Goal: Task Accomplishment & Management: Use online tool/utility

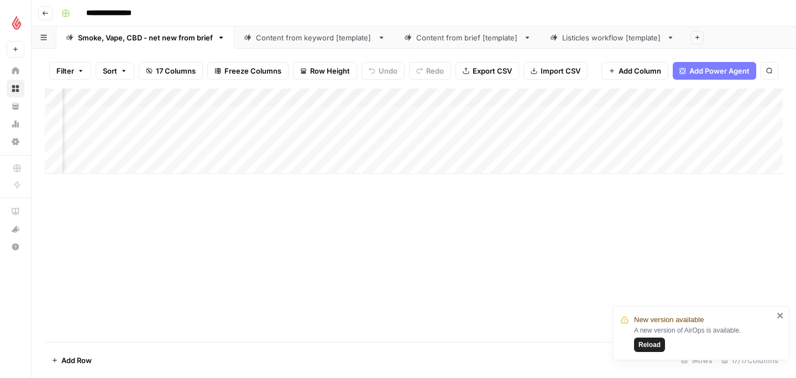
scroll to position [0, 1050]
click at [672, 113] on div "Add Column" at bounding box center [414, 130] width 738 height 85
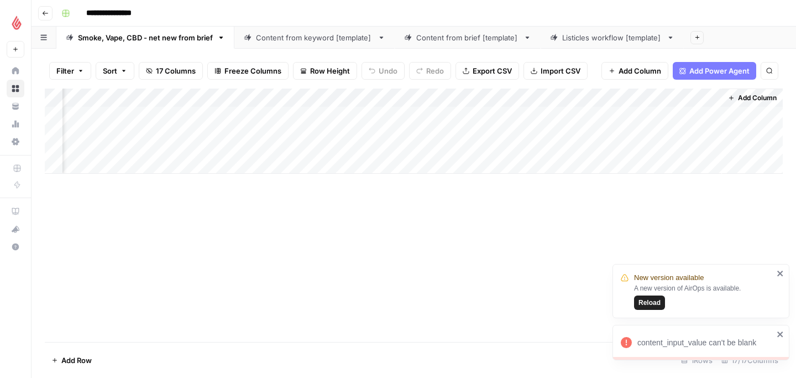
click at [780, 336] on icon "close" at bounding box center [781, 333] width 8 height 9
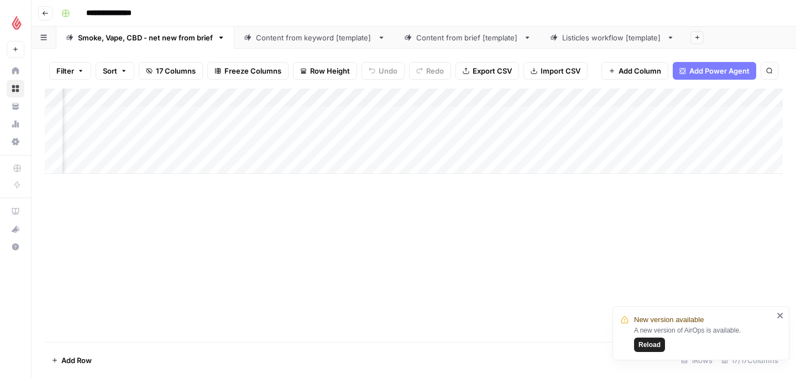
scroll to position [0, 852]
click at [332, 117] on div "Add Column" at bounding box center [414, 130] width 738 height 85
click at [203, 117] on div "Add Column" at bounding box center [414, 130] width 738 height 85
click at [237, 114] on div "Add Column" at bounding box center [414, 130] width 738 height 85
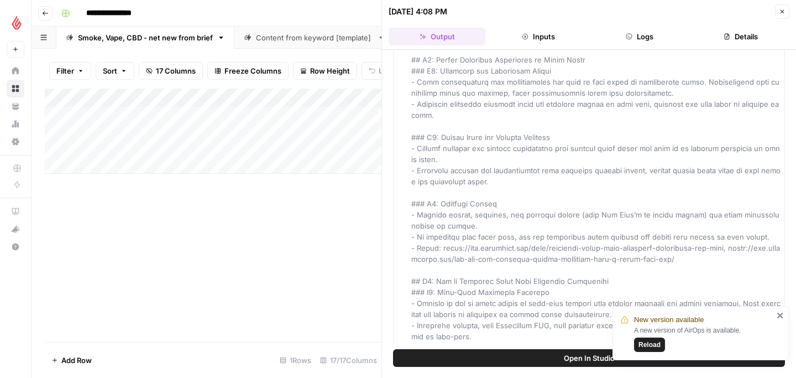
scroll to position [646, 0]
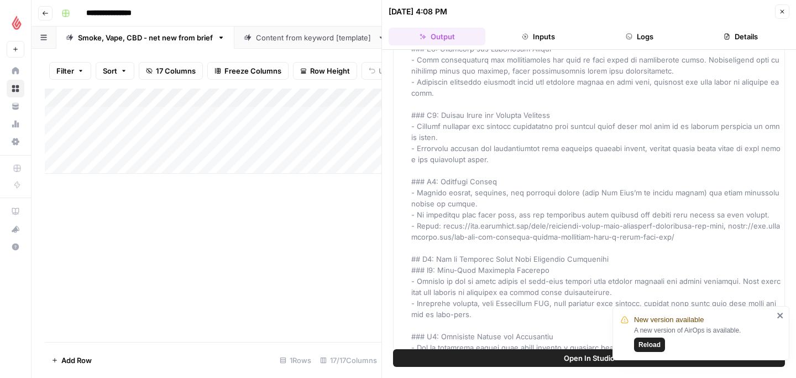
click at [299, 263] on div "Add Column" at bounding box center [213, 214] width 337 height 253
click at [787, 9] on button "Add as Column" at bounding box center [762, 12] width 59 height 13
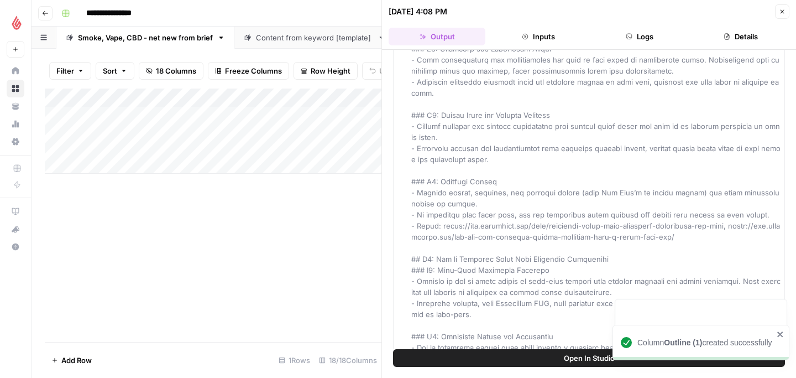
scroll to position [0, 63]
click at [781, 12] on icon "button" at bounding box center [782, 11] width 7 height 7
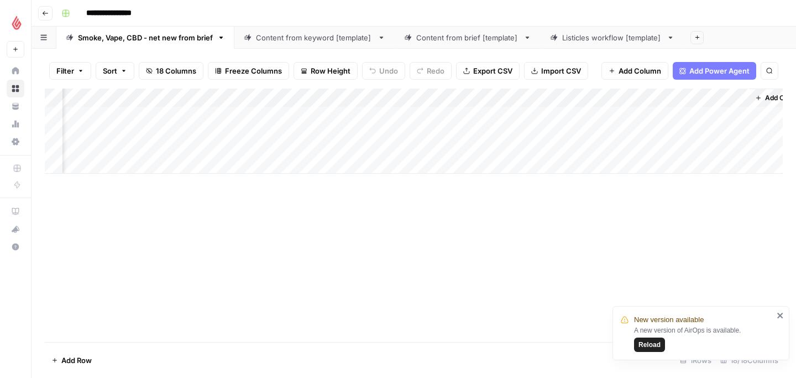
scroll to position [0, 1150]
click at [164, 114] on div "Add Column" at bounding box center [414, 130] width 738 height 85
click at [196, 115] on div "Add Column" at bounding box center [414, 130] width 738 height 85
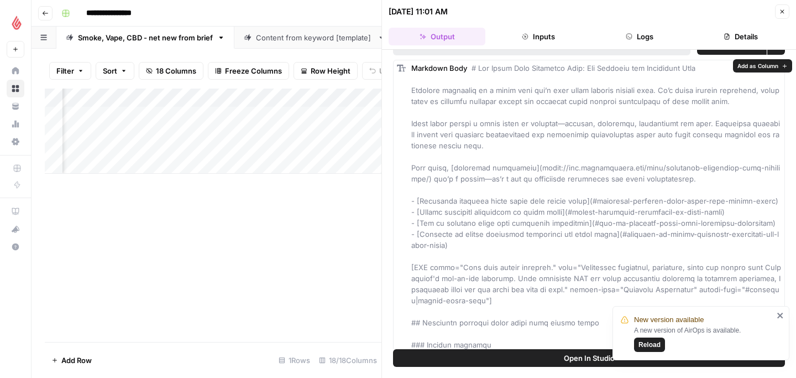
scroll to position [21, 0]
click at [778, 316] on icon "close" at bounding box center [781, 315] width 8 height 9
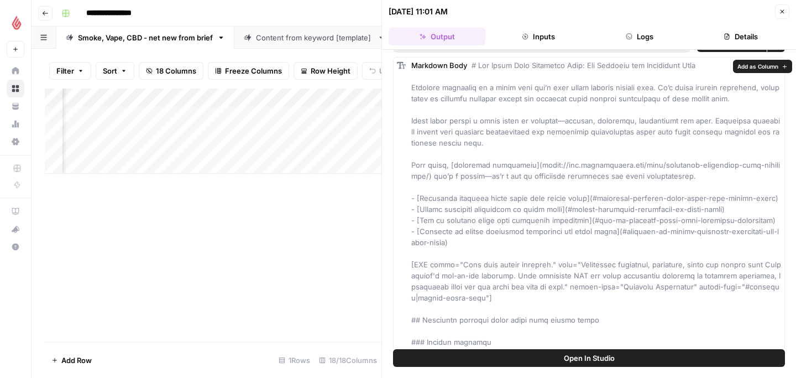
scroll to position [23, 0]
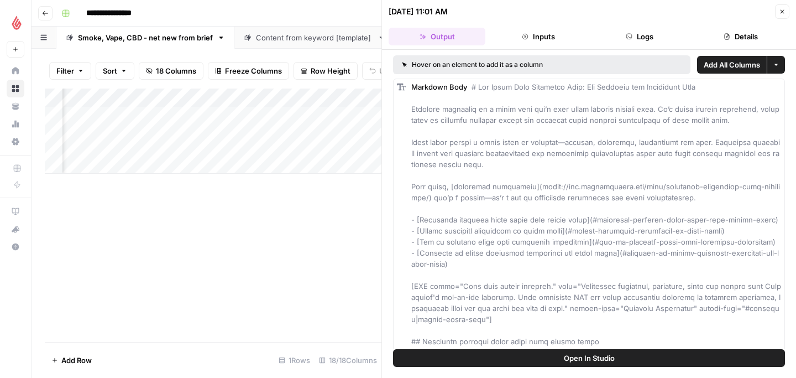
click at [594, 361] on span "Open In Studio" at bounding box center [589, 357] width 51 height 11
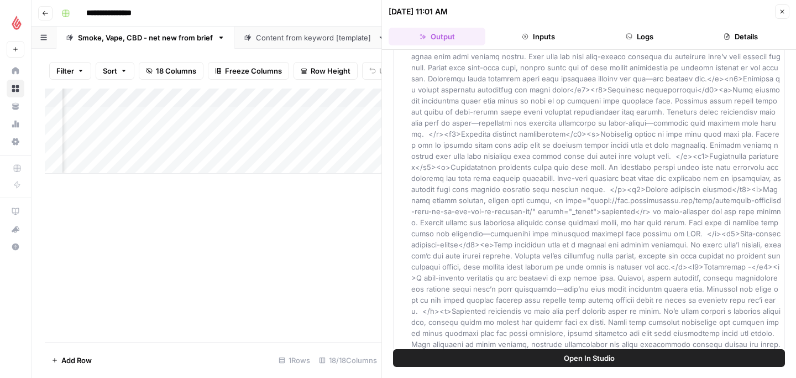
scroll to position [2845, 0]
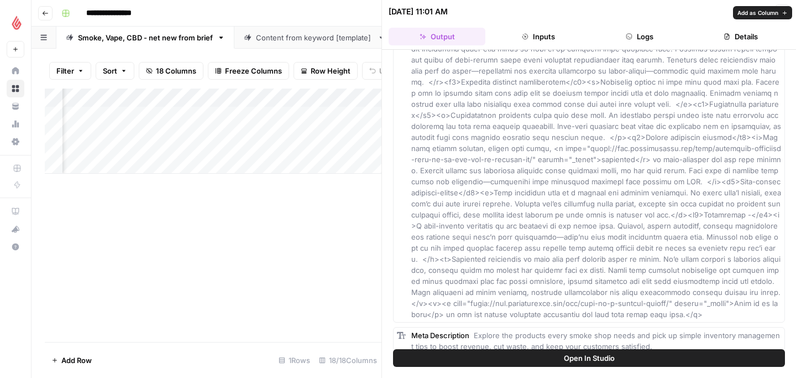
drag, startPoint x: 472, startPoint y: 86, endPoint x: 579, endPoint y: 307, distance: 245.8
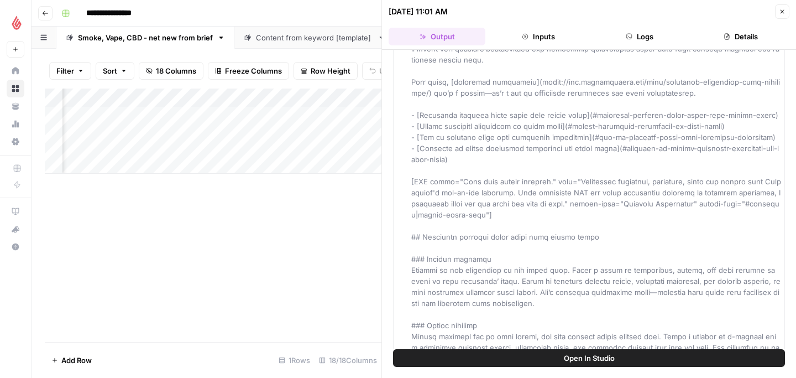
scroll to position [0, 0]
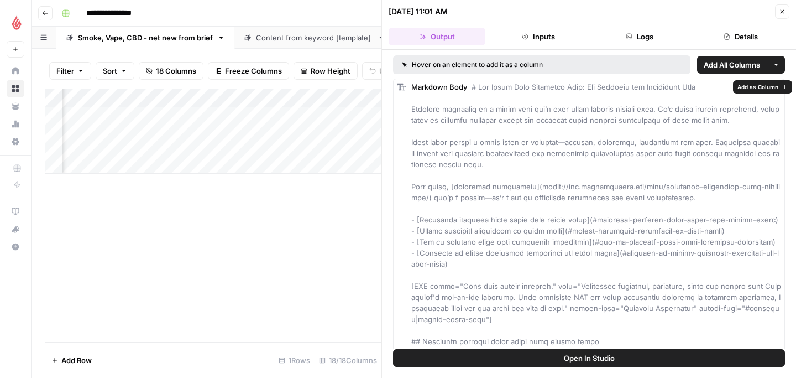
drag, startPoint x: 588, startPoint y: 199, endPoint x: 471, endPoint y: 86, distance: 162.6
copy span "# Lor Ipsum Dolo Sitametco Adip: Eli Seddoeiu tem Incididunt Utla Etdolore magn…"
